Goal: Transaction & Acquisition: Purchase product/service

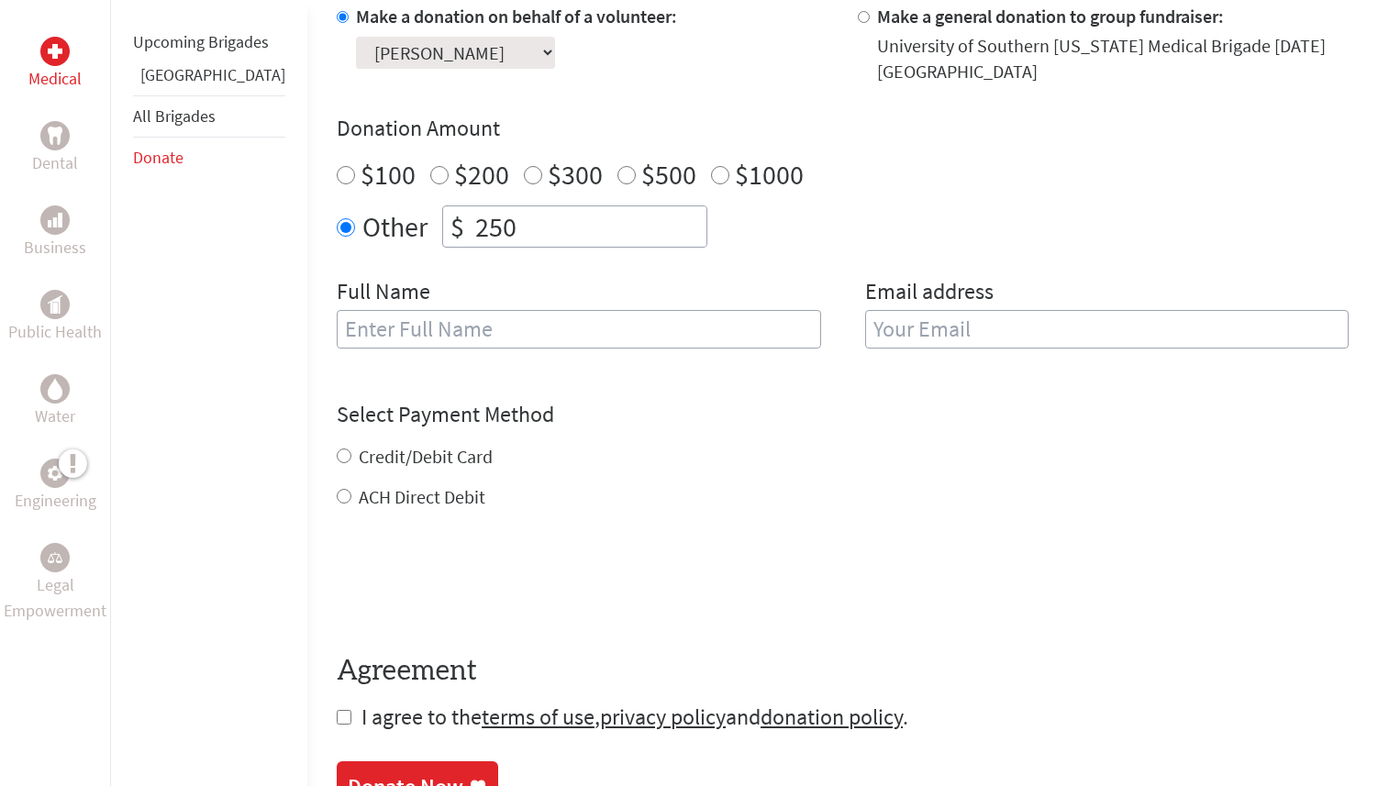
click at [430, 325] on input "text" at bounding box center [579, 329] width 484 height 39
type input "[PERSON_NAME]"
type input "[EMAIL_ADDRESS][DOMAIN_NAME]"
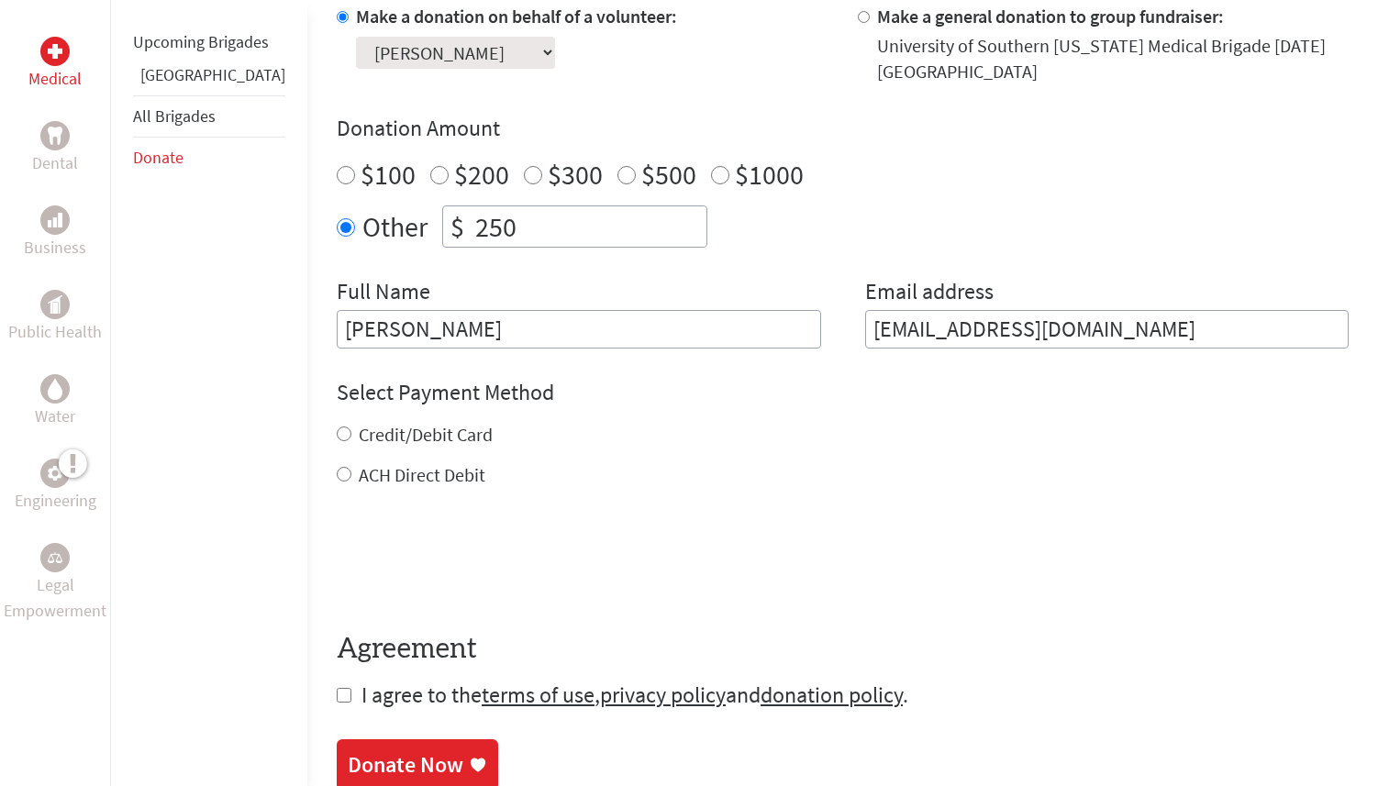
click at [337, 433] on input "Credit/Debit Card" at bounding box center [344, 434] width 15 height 15
radio input "true"
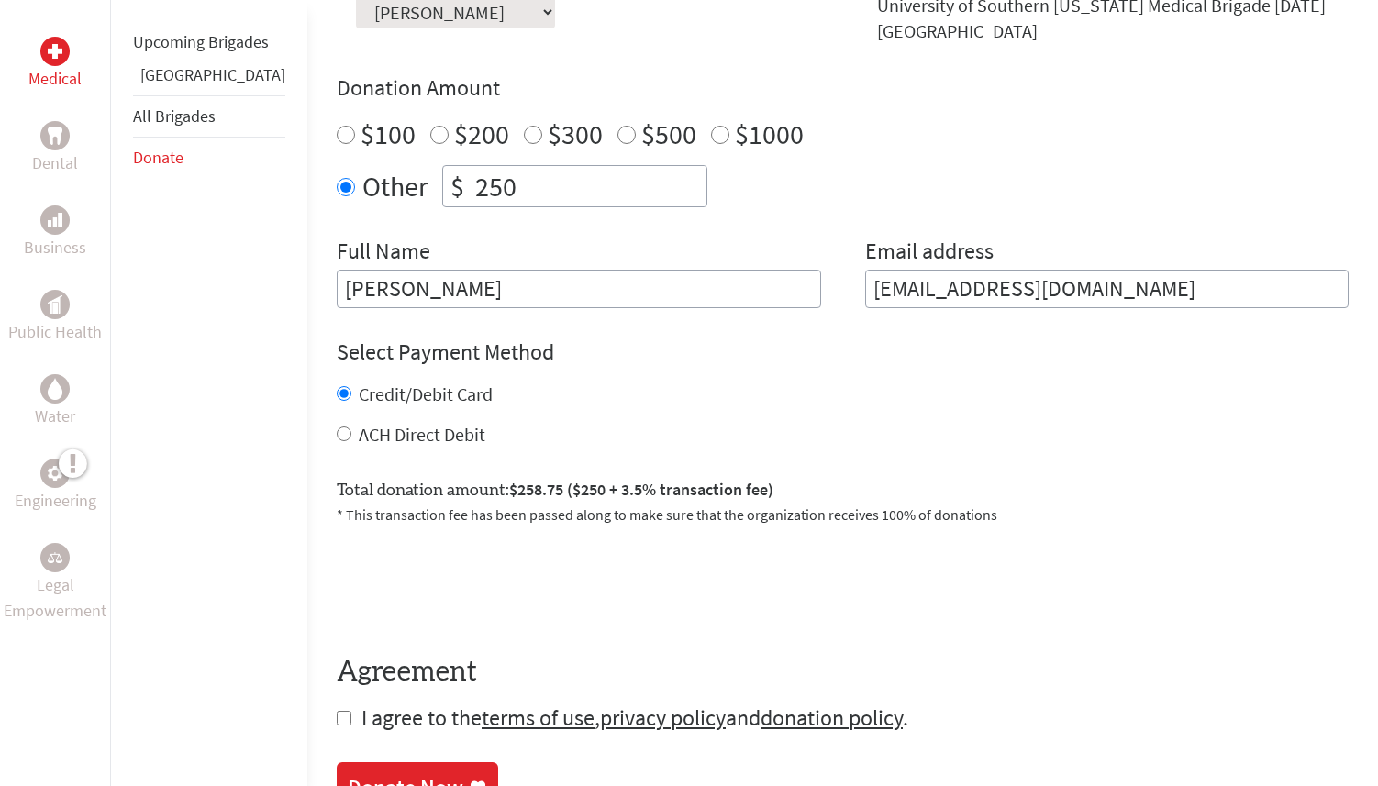
scroll to position [729, 0]
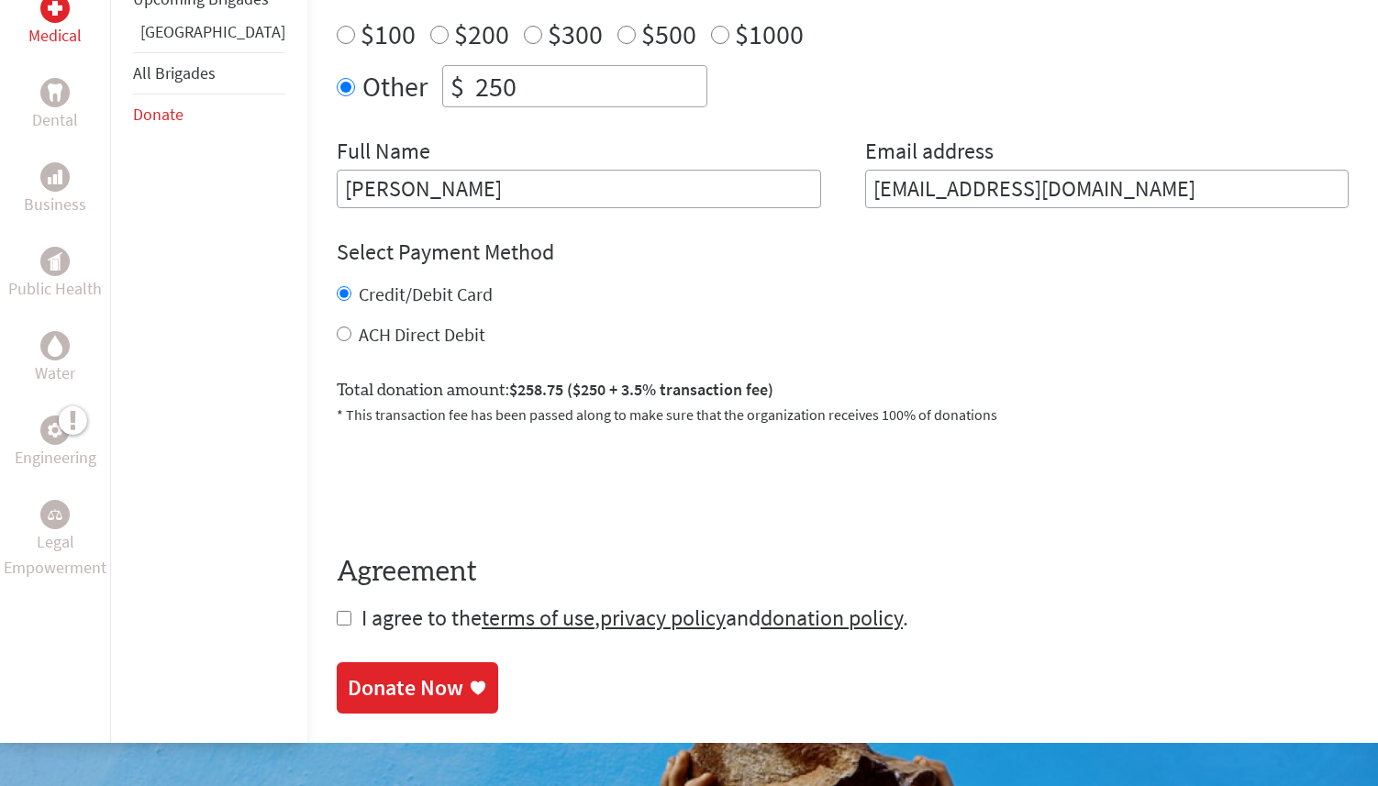
click at [337, 615] on input "checkbox" at bounding box center [344, 618] width 15 height 15
checkbox input "true"
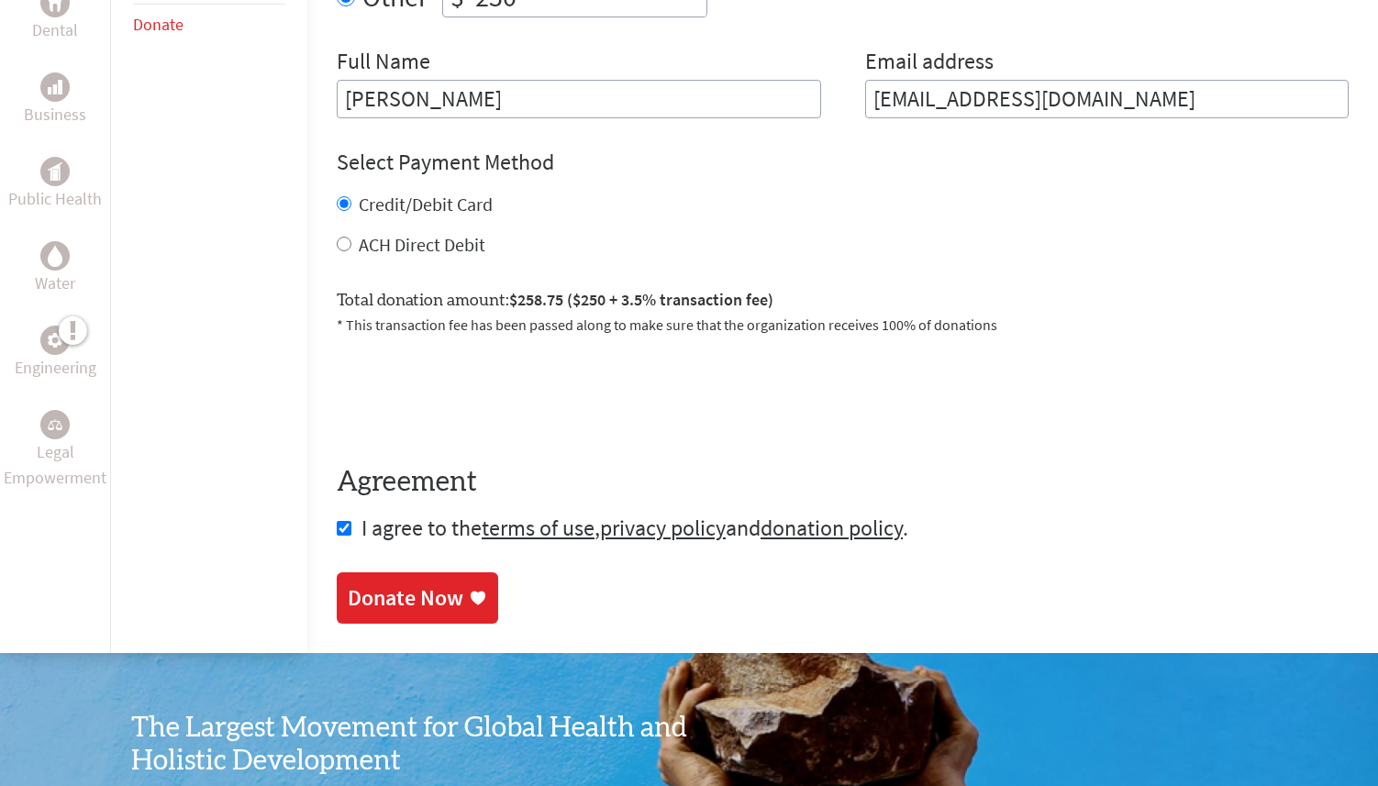
scroll to position [839, 0]
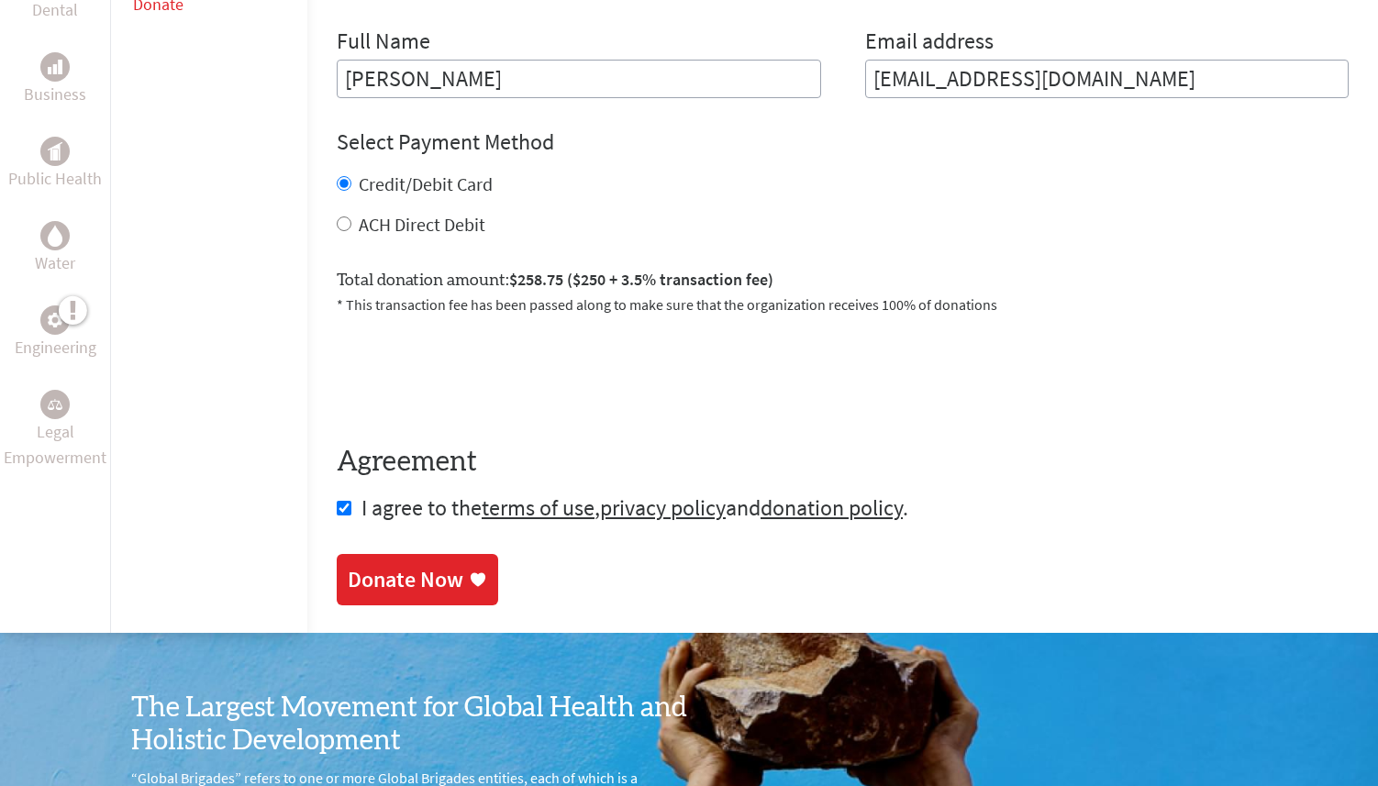
click at [392, 573] on div "Donate Now" at bounding box center [406, 579] width 116 height 29
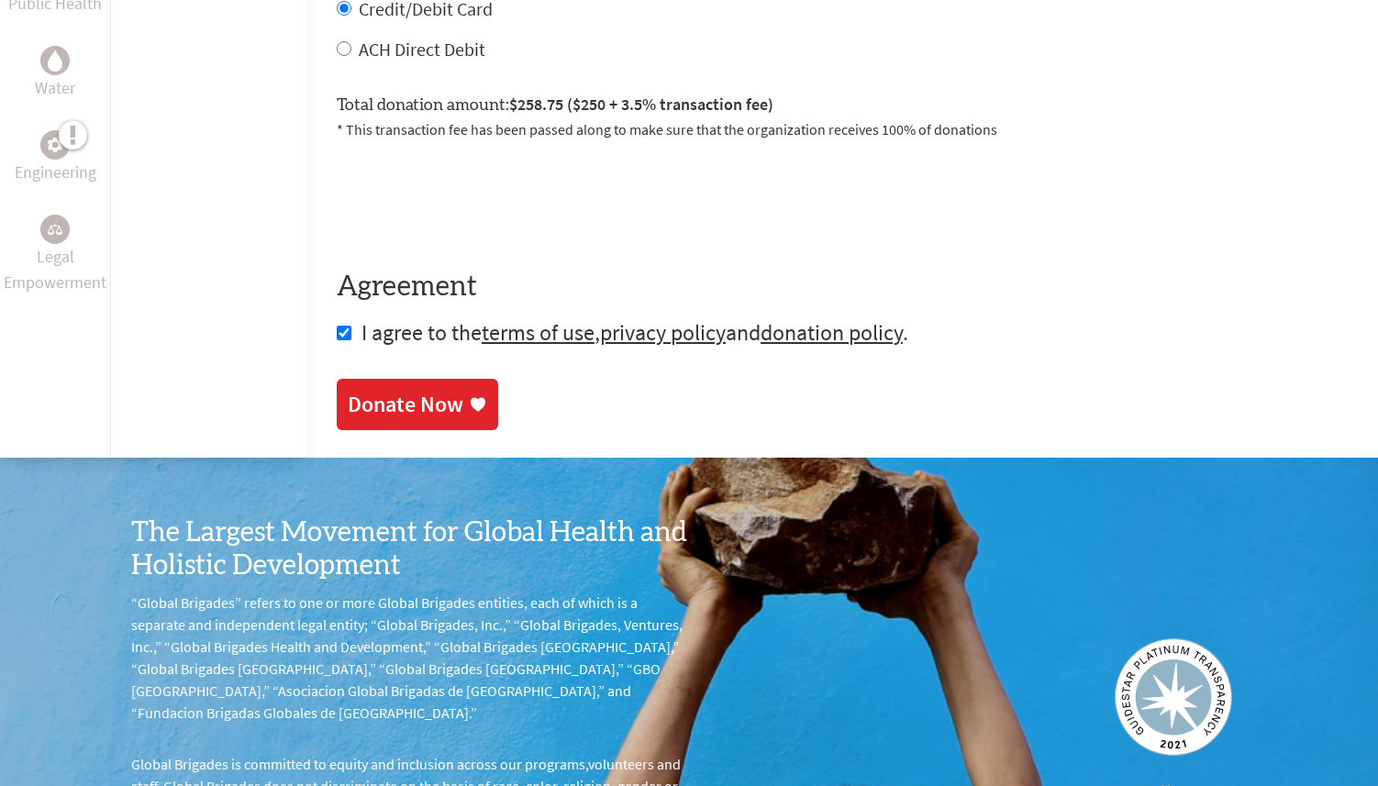
scroll to position [1134, 0]
